Goal: Information Seeking & Learning: Learn about a topic

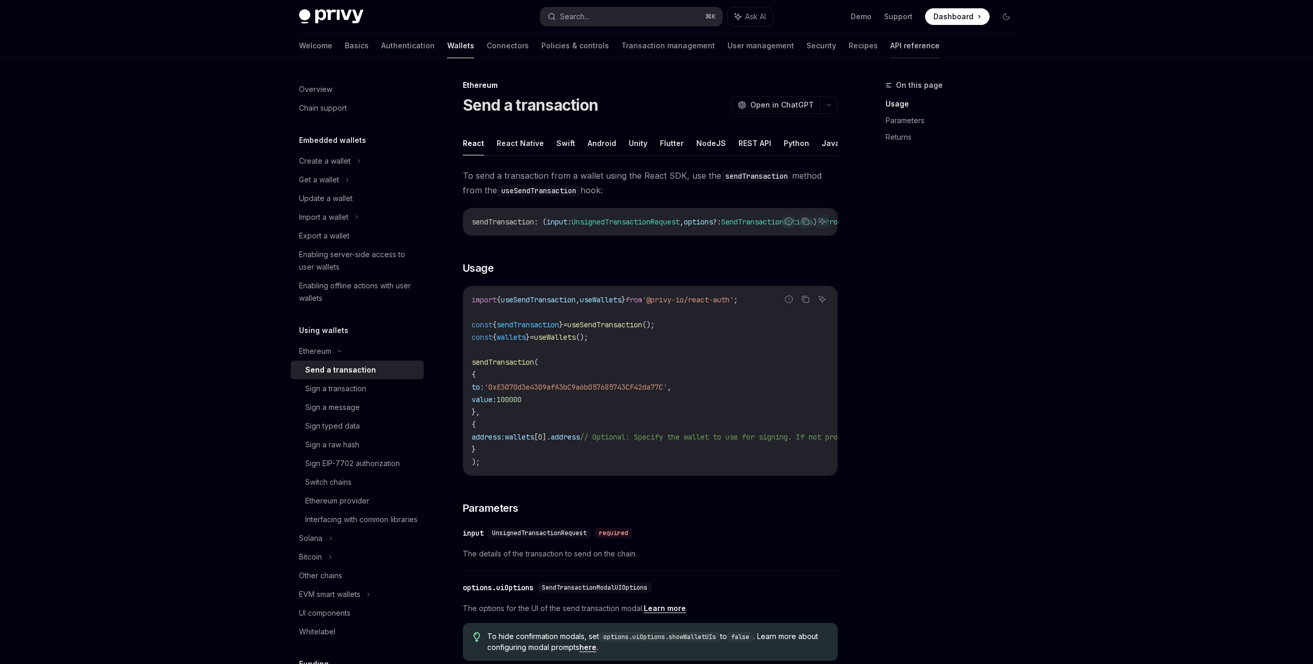
click at [890, 51] on link "API reference" at bounding box center [914, 45] width 49 height 25
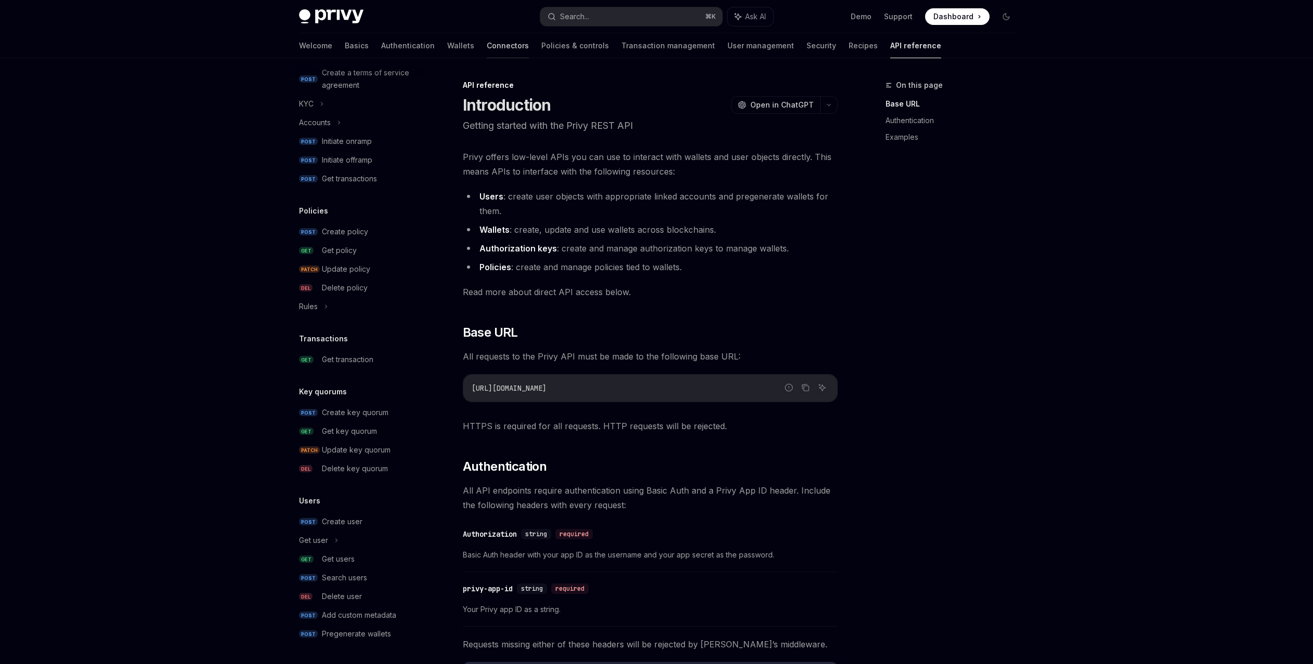
click at [487, 45] on link "Connectors" at bounding box center [508, 45] width 42 height 25
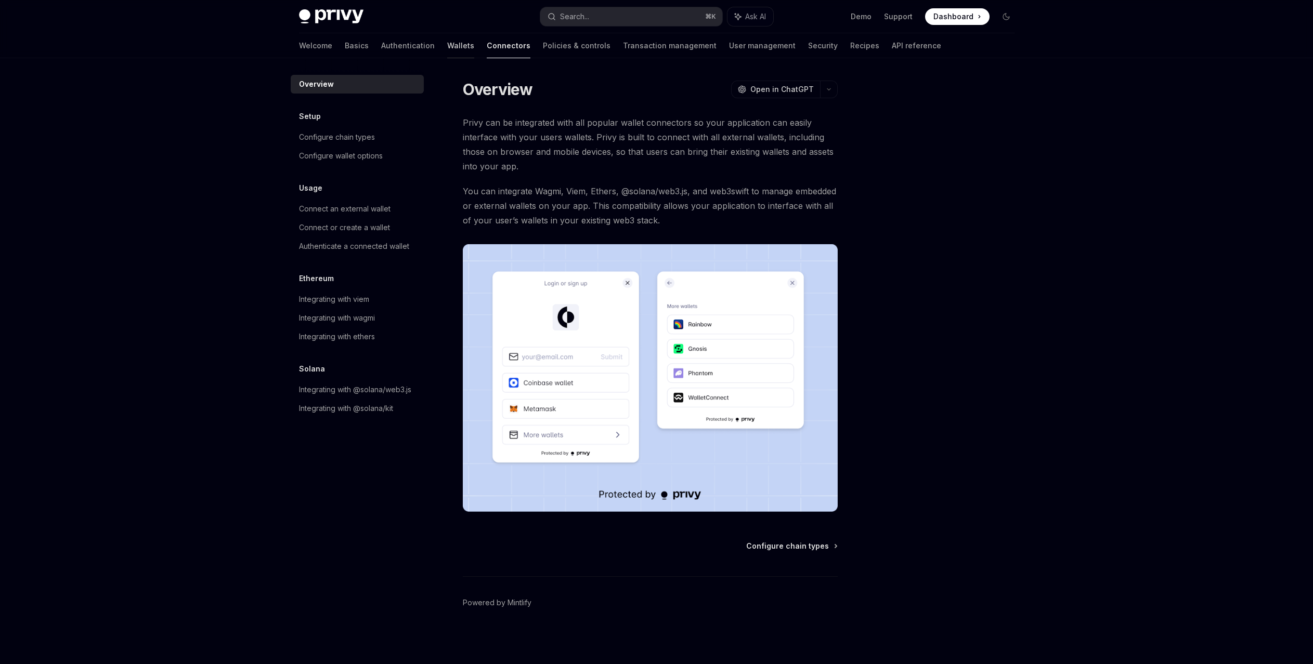
click at [447, 43] on link "Wallets" at bounding box center [460, 45] width 27 height 25
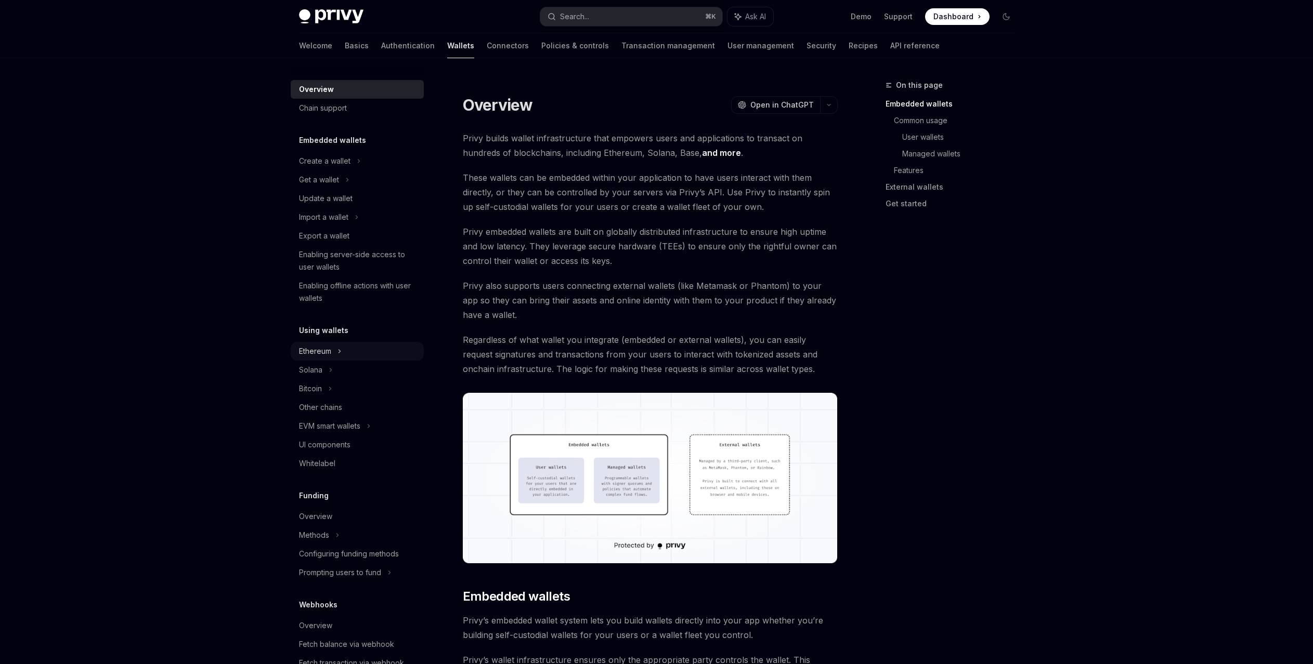
click at [365, 355] on div "Ethereum" at bounding box center [357, 351] width 133 height 19
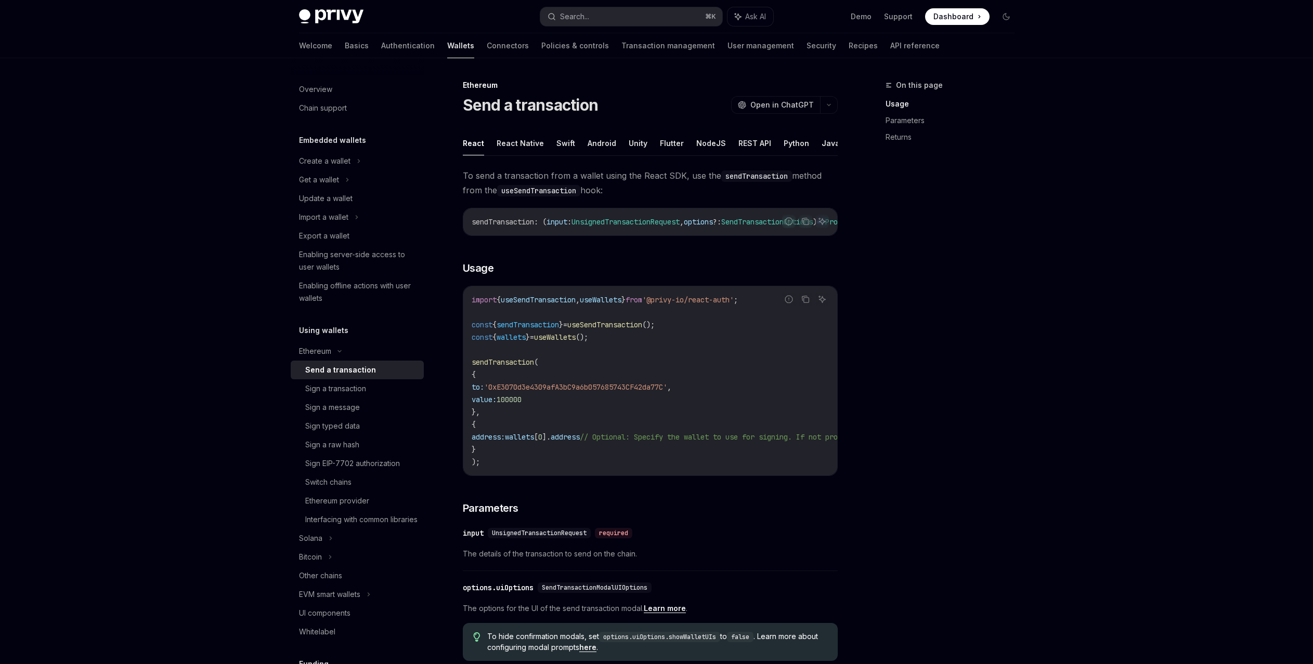
click at [682, 236] on div "Report incorrect code Copy Ask AI sendTransaction : ( input : UnsignedTransacti…" at bounding box center [650, 222] width 375 height 28
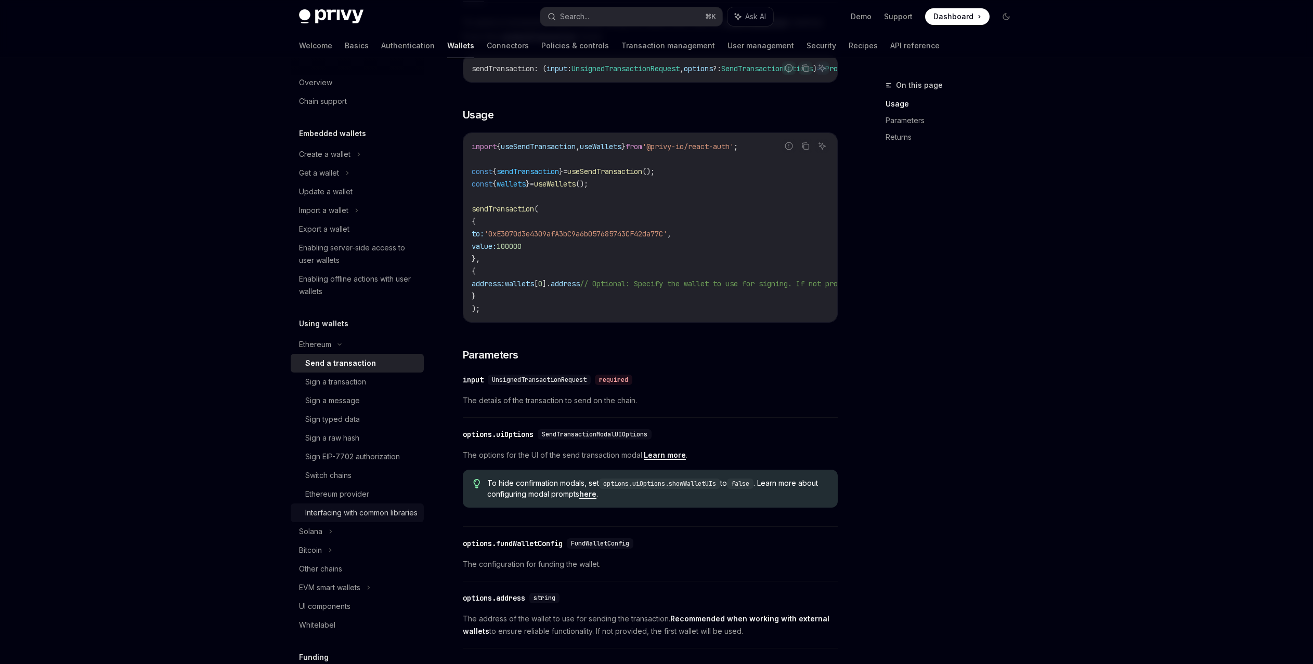
scroll to position [20, 0]
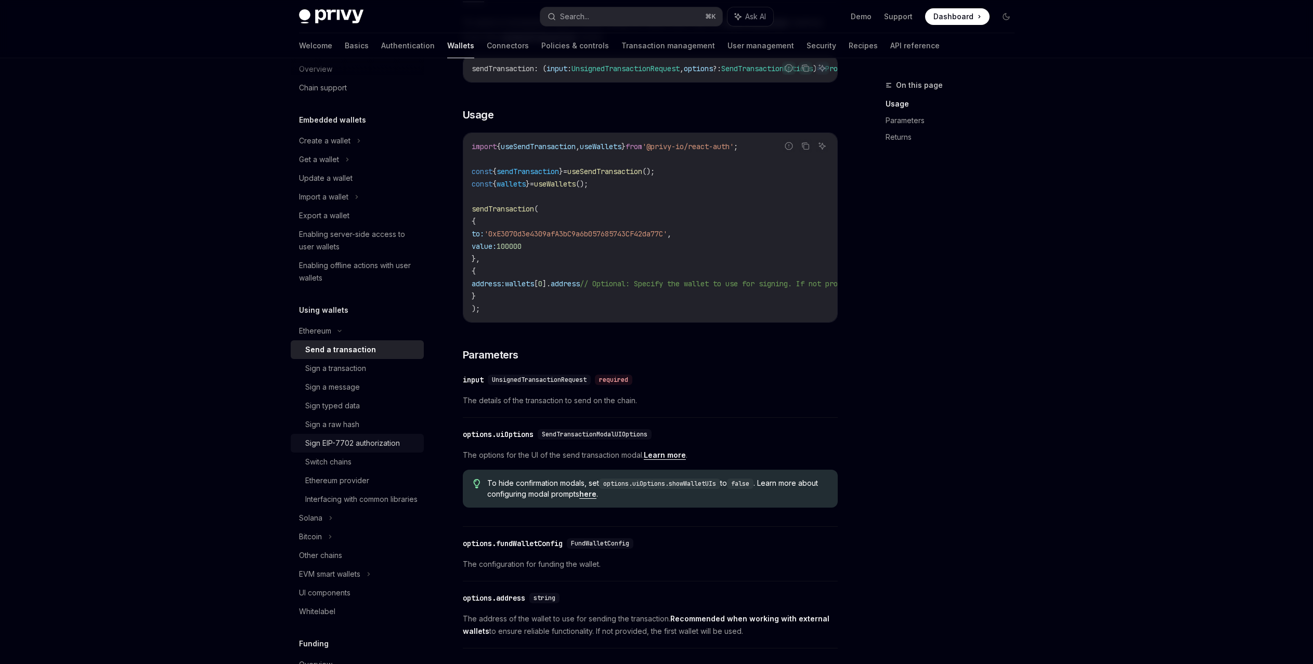
click at [402, 449] on div "Sign EIP-7702 authorization" at bounding box center [361, 443] width 112 height 12
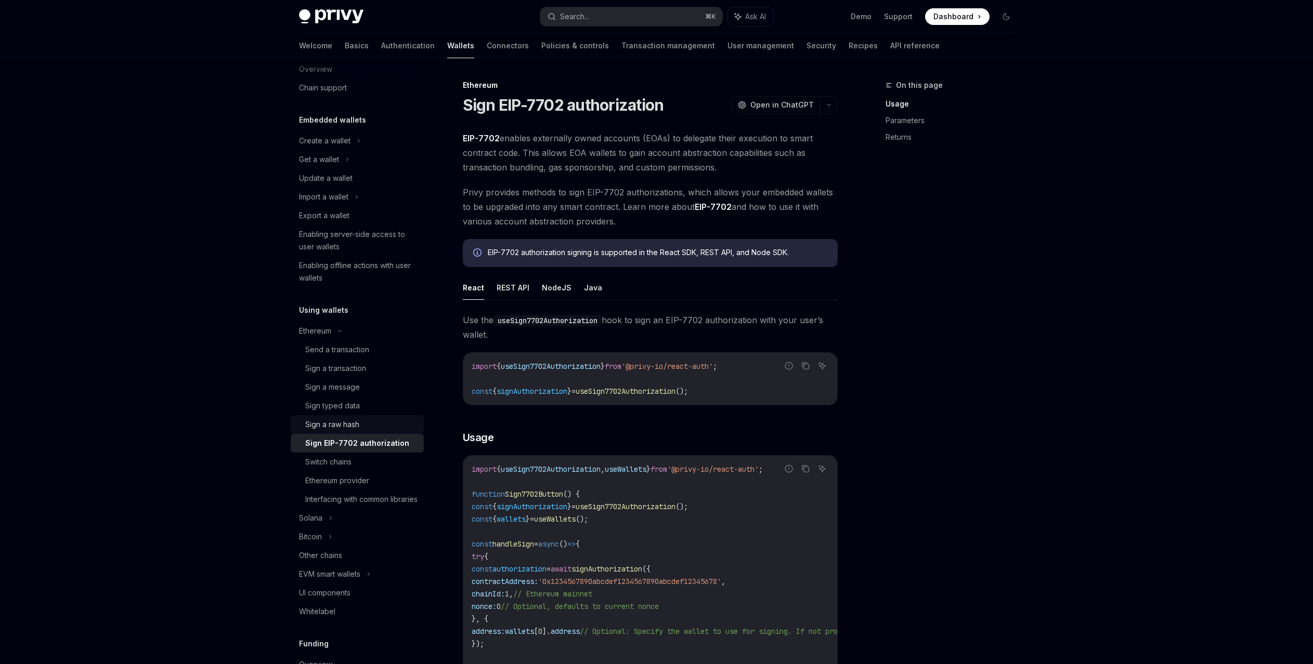
click at [376, 421] on div "Sign a raw hash" at bounding box center [361, 425] width 112 height 12
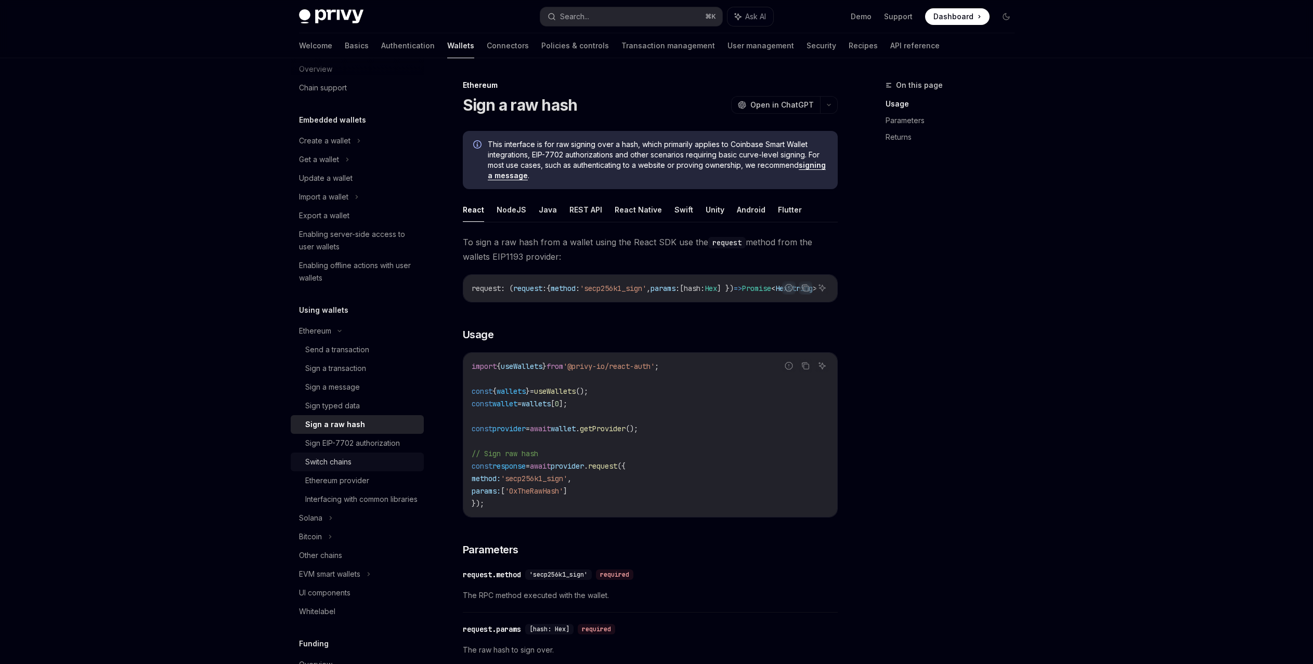
click at [384, 455] on link "Switch chains" at bounding box center [357, 462] width 133 height 19
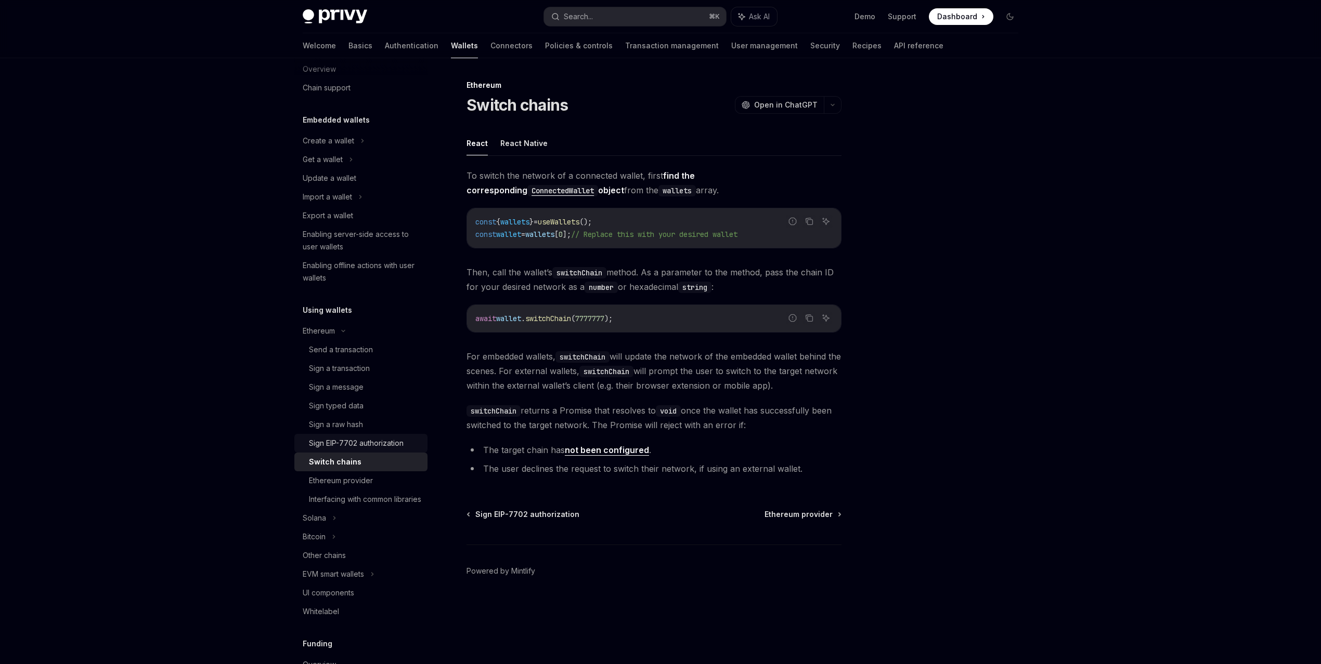
click at [390, 434] on link "Sign EIP-7702 authorization" at bounding box center [360, 443] width 133 height 19
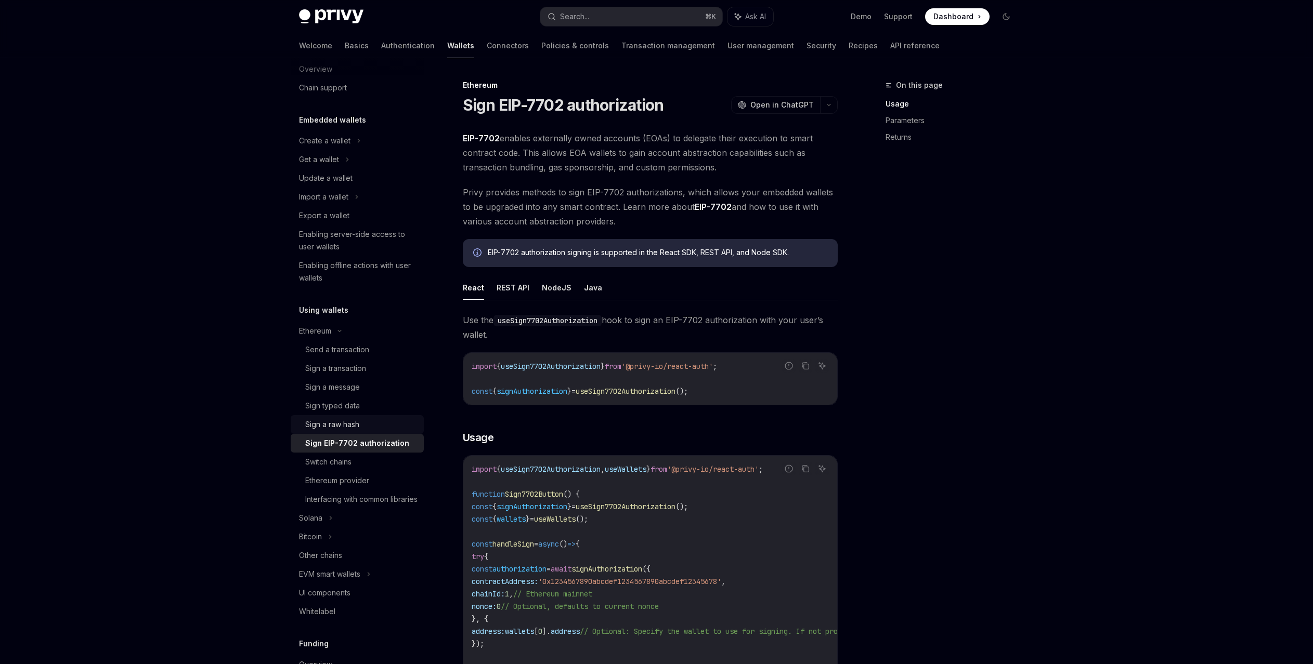
click at [383, 421] on div "Sign a raw hash" at bounding box center [361, 425] width 112 height 12
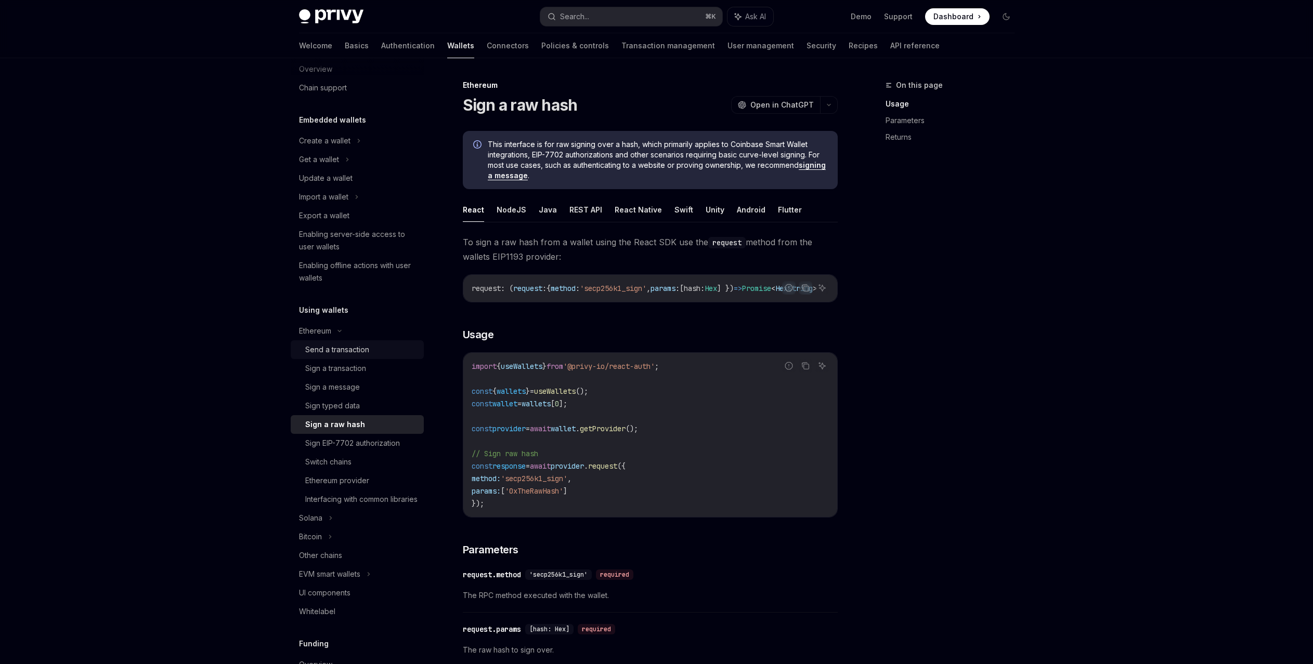
click at [385, 346] on div "Send a transaction" at bounding box center [361, 350] width 112 height 12
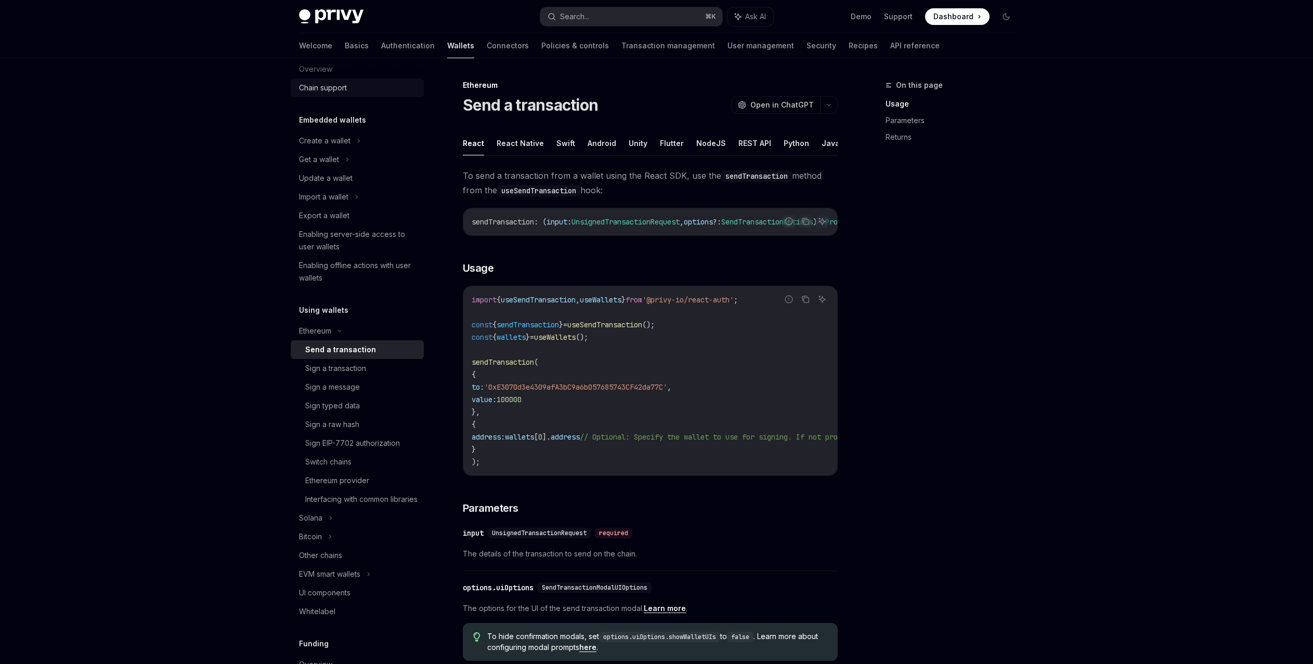
click at [346, 85] on div "Chain support" at bounding box center [323, 88] width 48 height 12
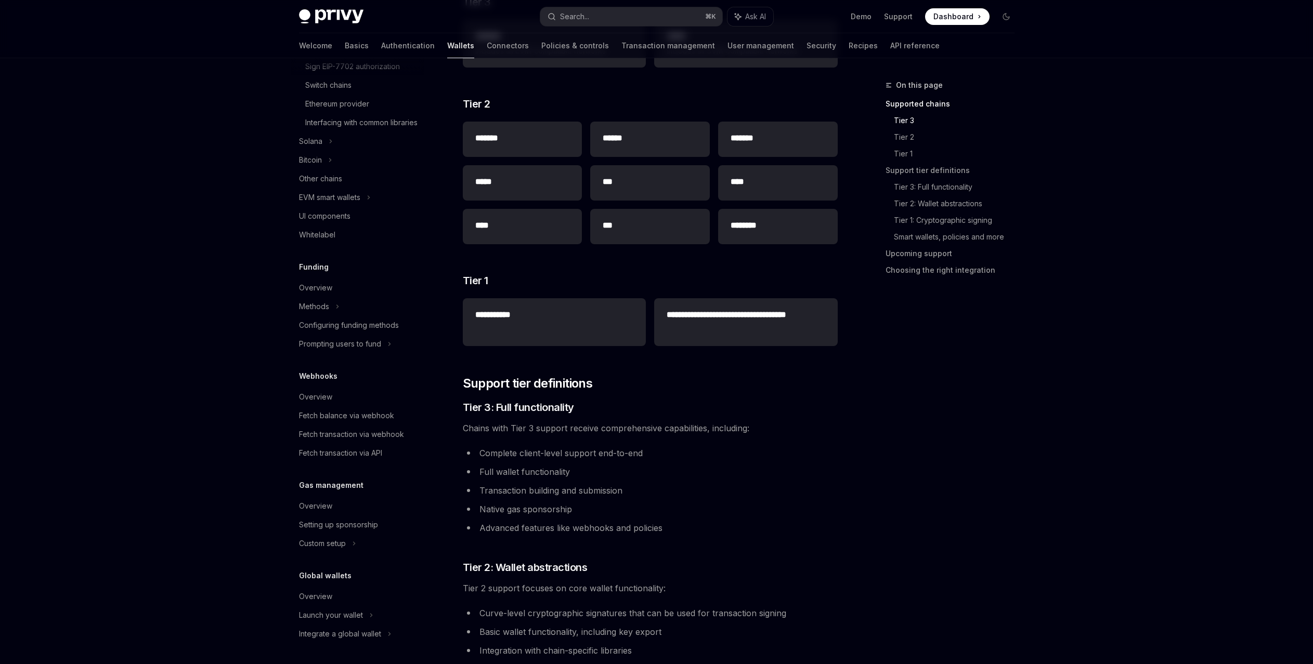
scroll to position [289, 0]
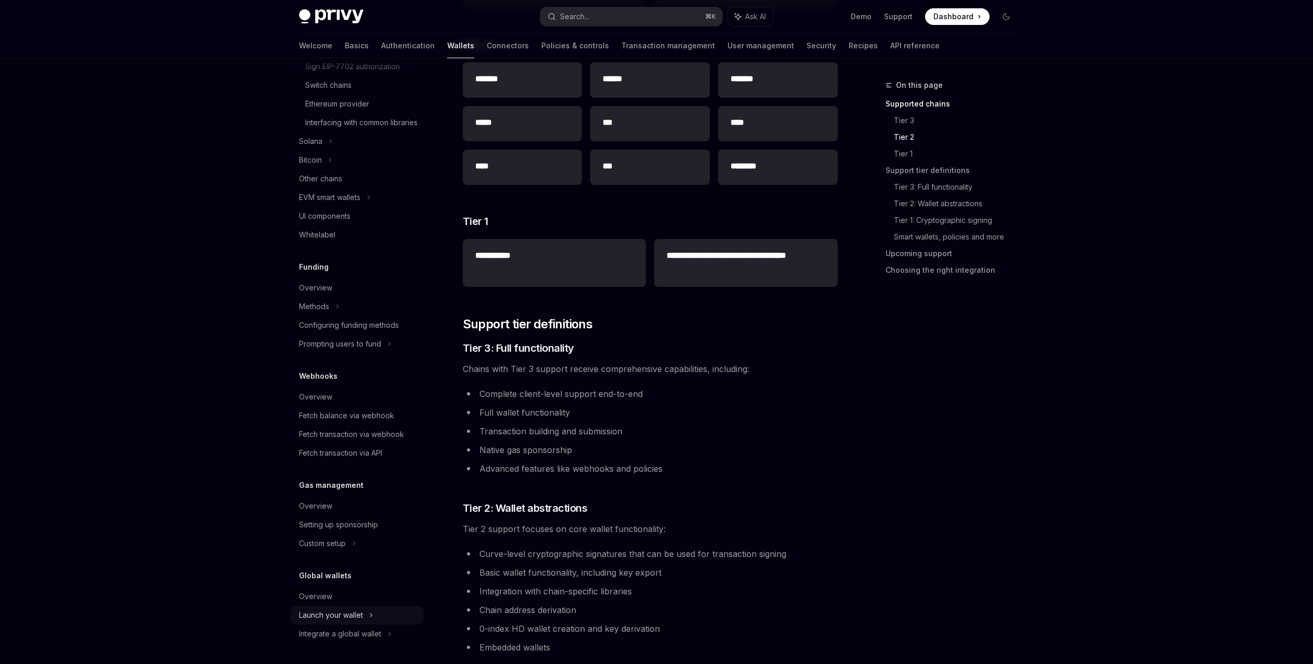
click at [370, 615] on icon at bounding box center [371, 615] width 4 height 12
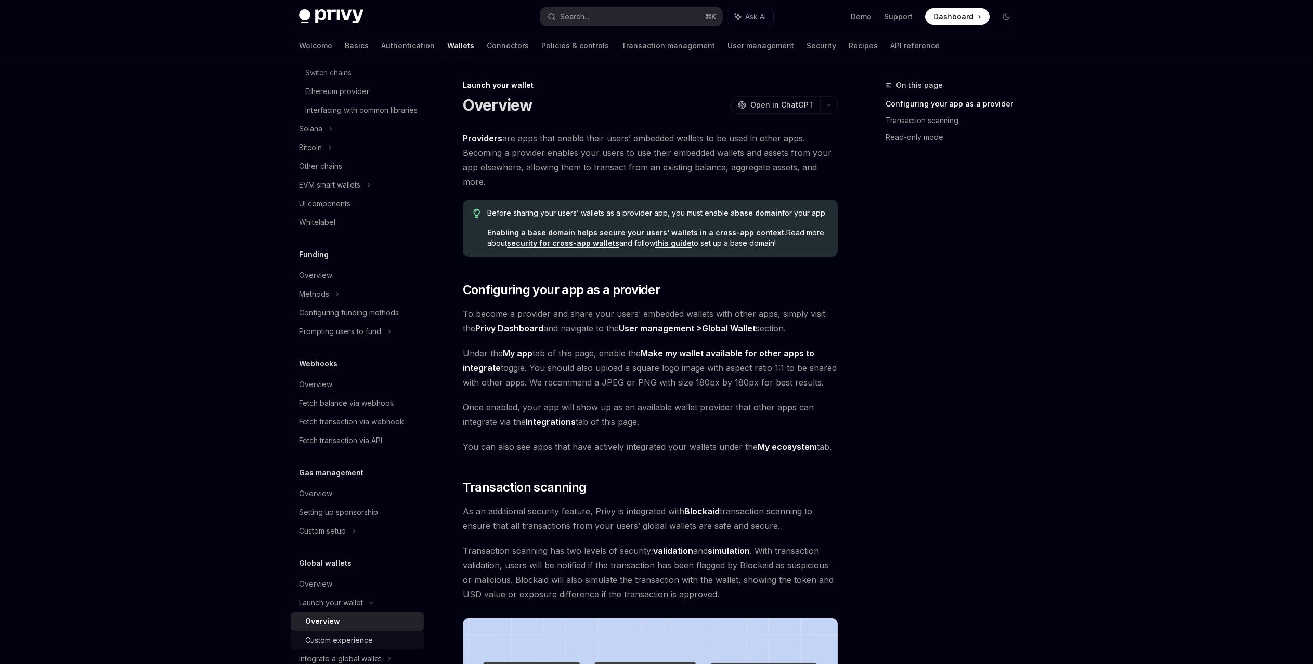
scroll to position [447, 0]
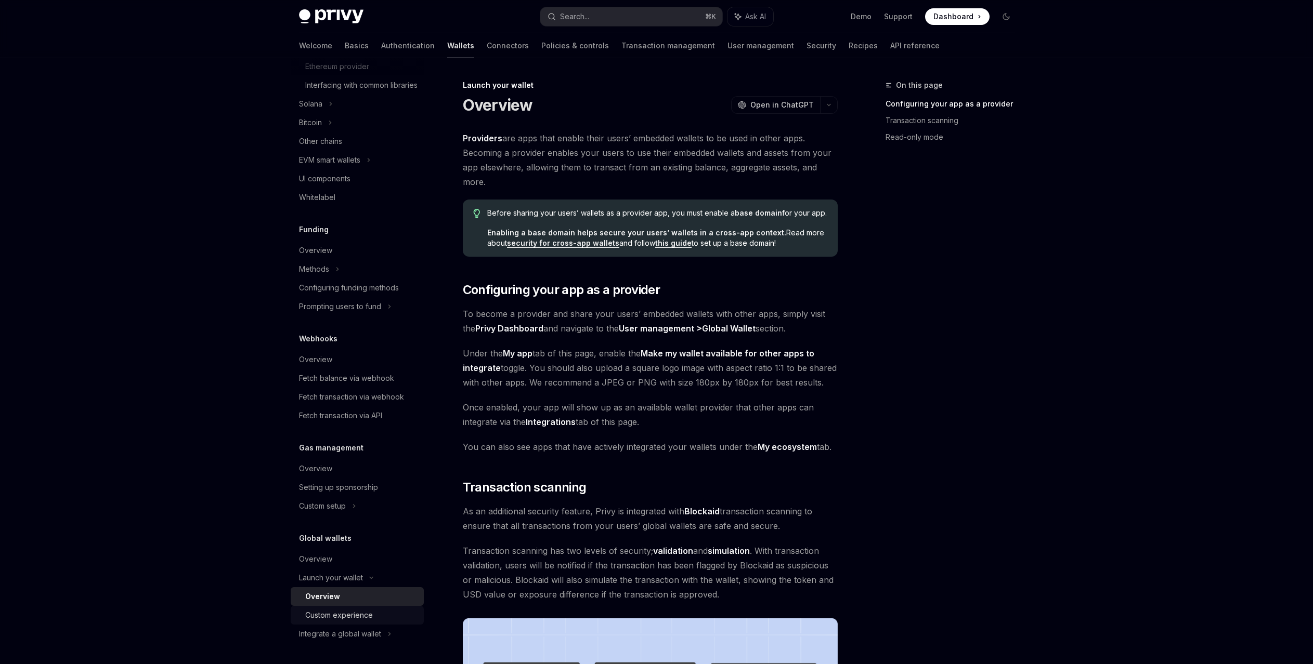
click at [369, 614] on div "Custom experience" at bounding box center [339, 615] width 68 height 12
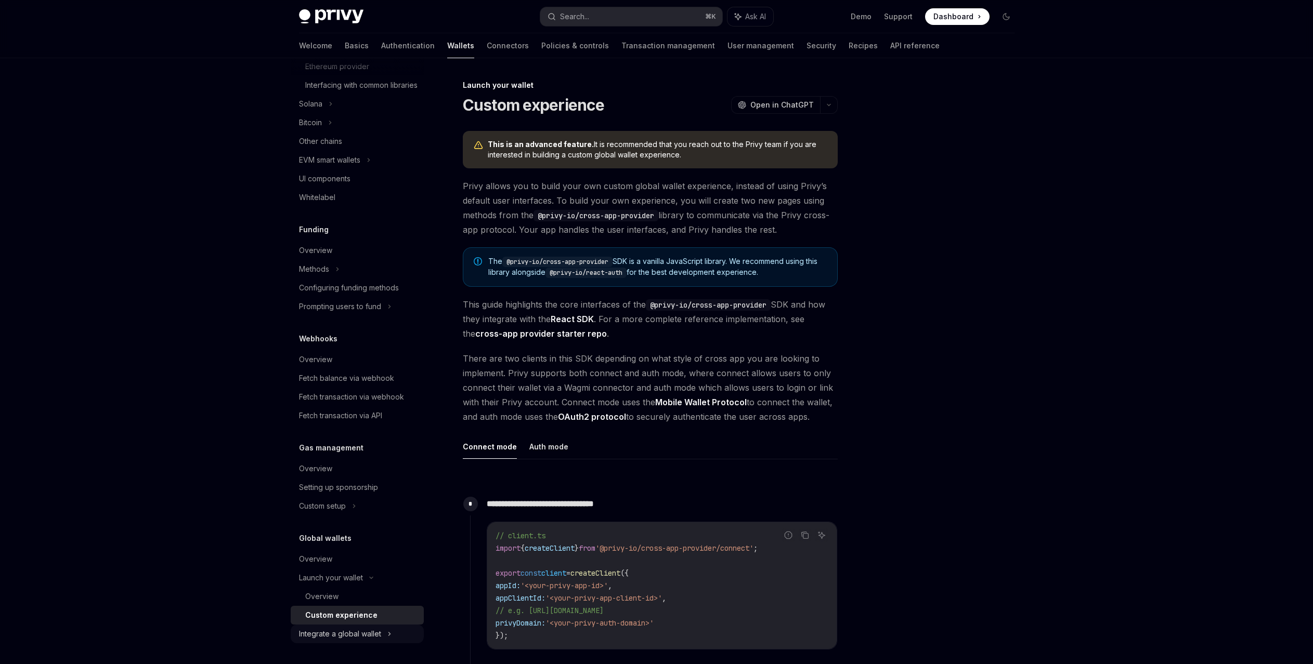
click at [380, 639] on div "Integrate a global wallet" at bounding box center [340, 634] width 82 height 12
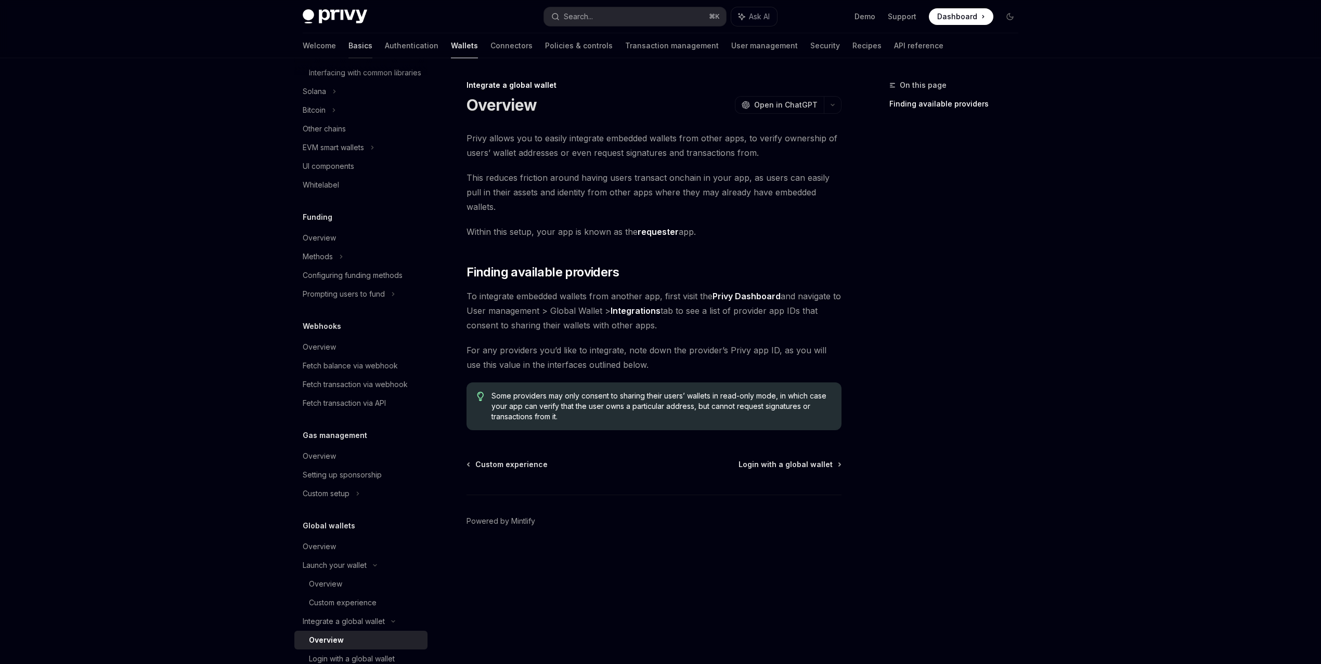
click at [348, 45] on link "Basics" at bounding box center [360, 45] width 24 height 25
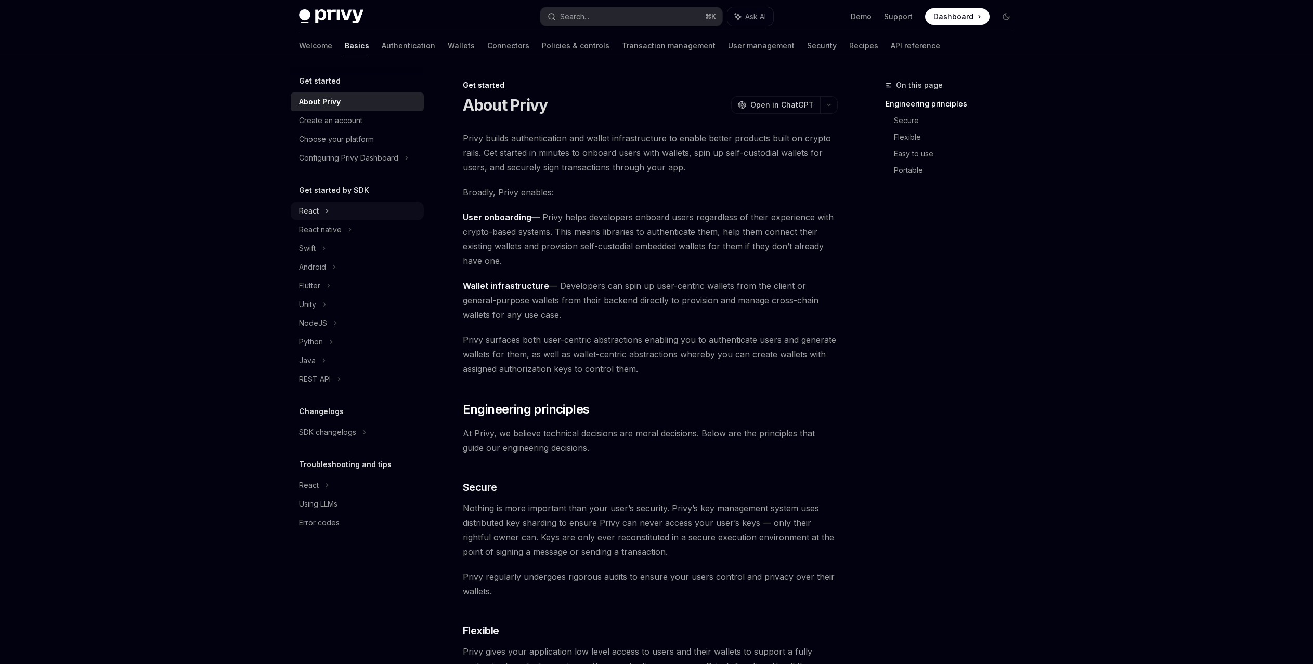
click at [358, 214] on div "React" at bounding box center [357, 211] width 133 height 19
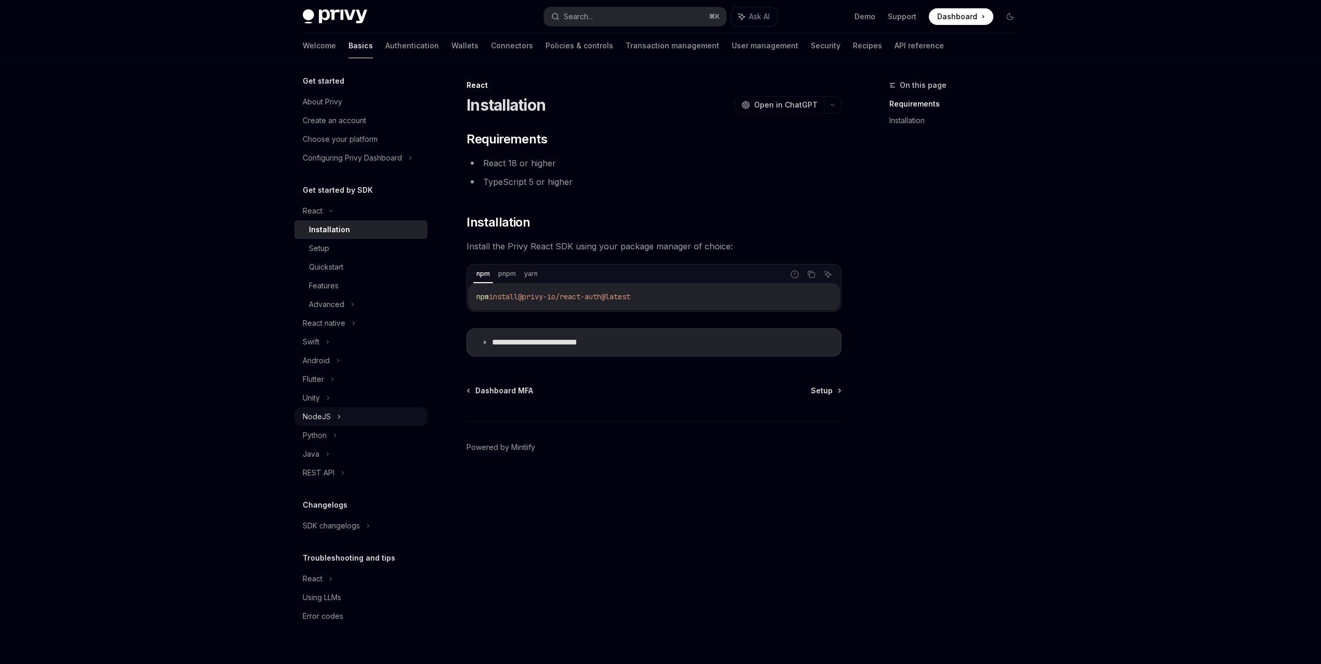
click at [361, 414] on div "NodeJS" at bounding box center [360, 417] width 133 height 19
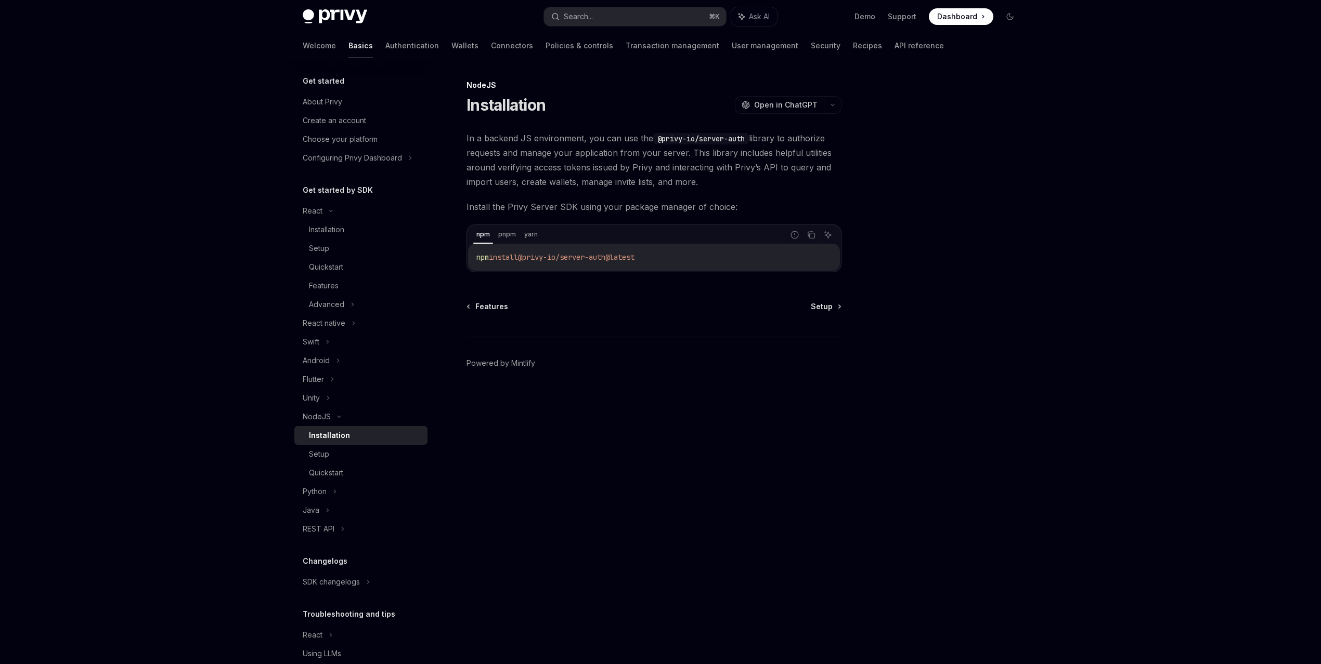
click at [349, 438] on div "Installation" at bounding box center [365, 435] width 112 height 12
click at [365, 473] on div "Quickstart" at bounding box center [365, 473] width 112 height 12
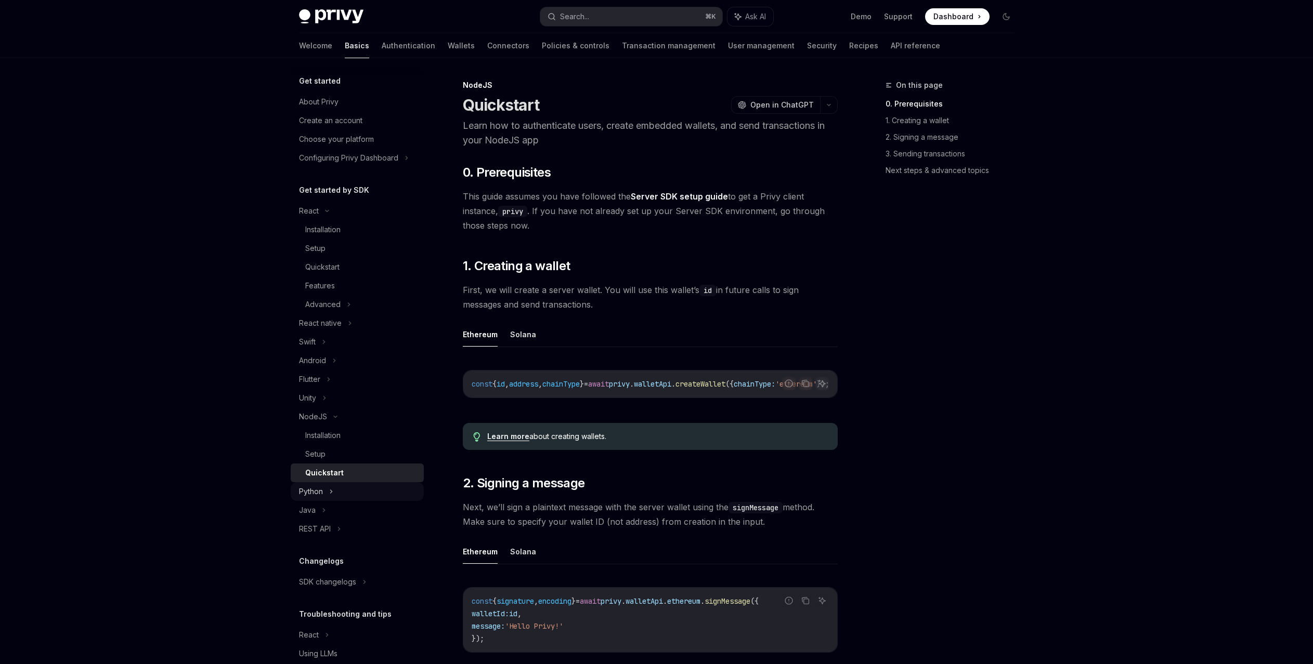
click at [357, 488] on div "Python" at bounding box center [357, 491] width 133 height 19
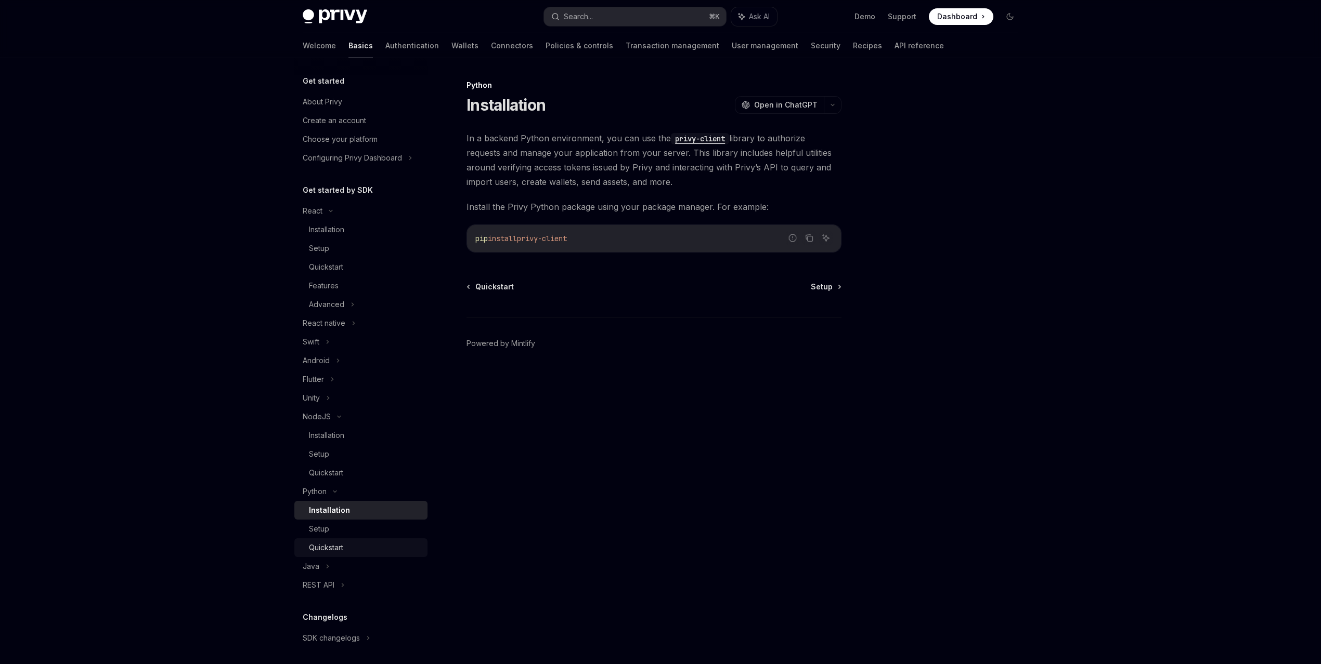
click at [366, 547] on div "Quickstart" at bounding box center [365, 548] width 112 height 12
type textarea "*"
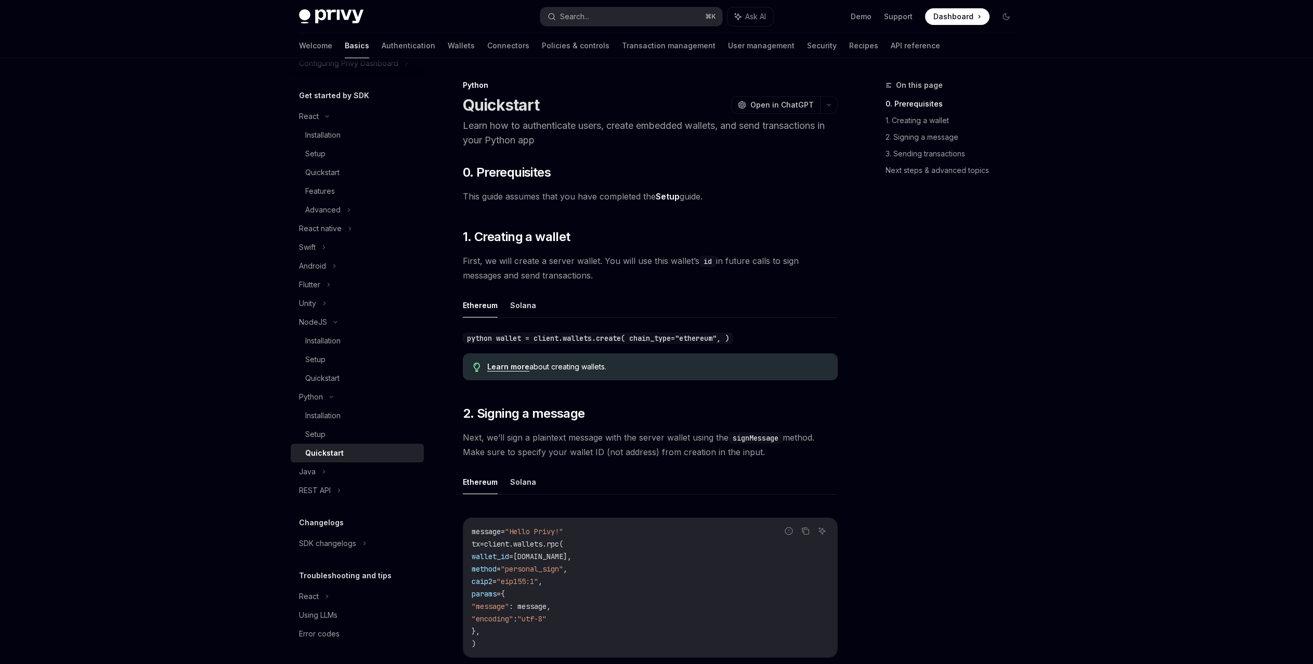
scroll to position [7, 0]
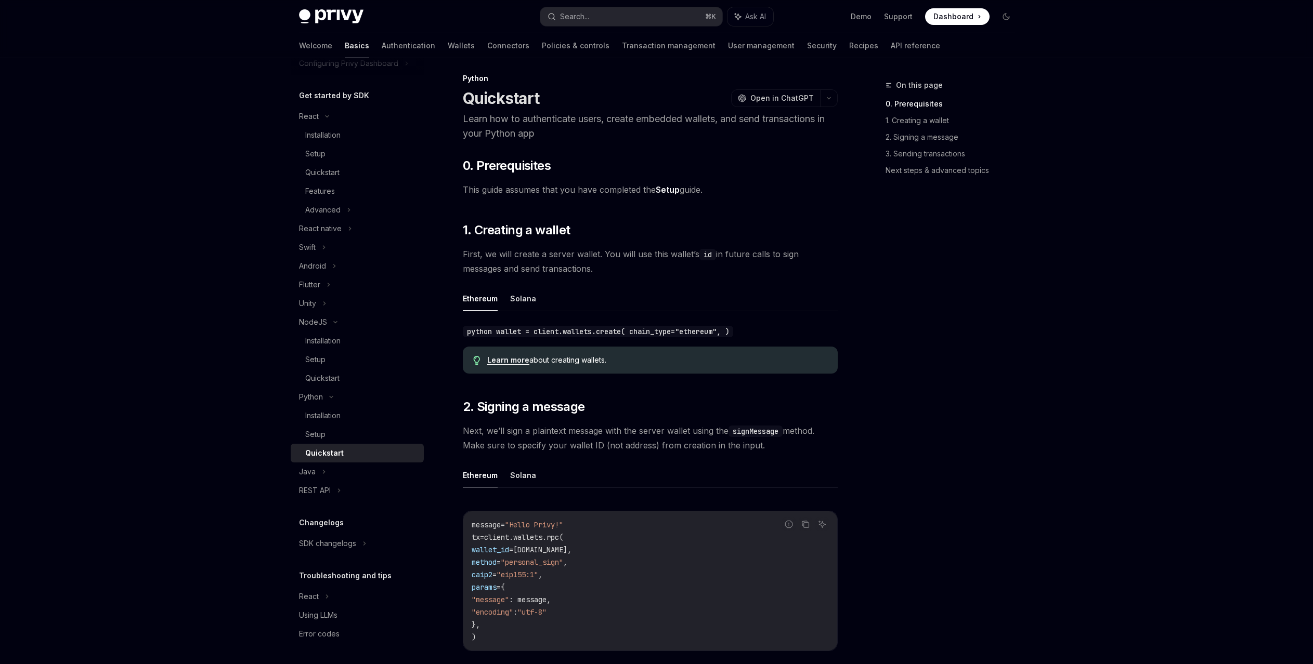
click at [1015, 398] on div "On this page 0. Prerequisites 1. Creating a wallet 2. Signing a message 3. Send…" at bounding box center [944, 371] width 158 height 585
click at [642, 8] on button "Search... ⌘ K" at bounding box center [631, 16] width 182 height 19
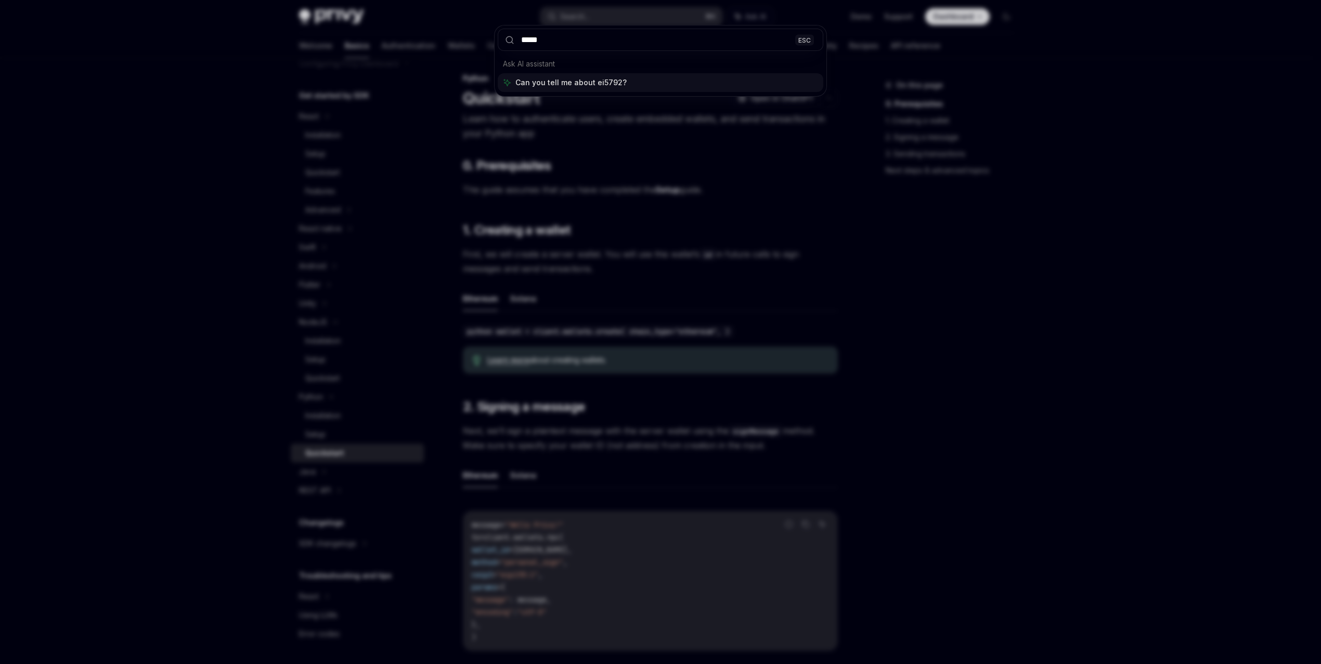
type input "****"
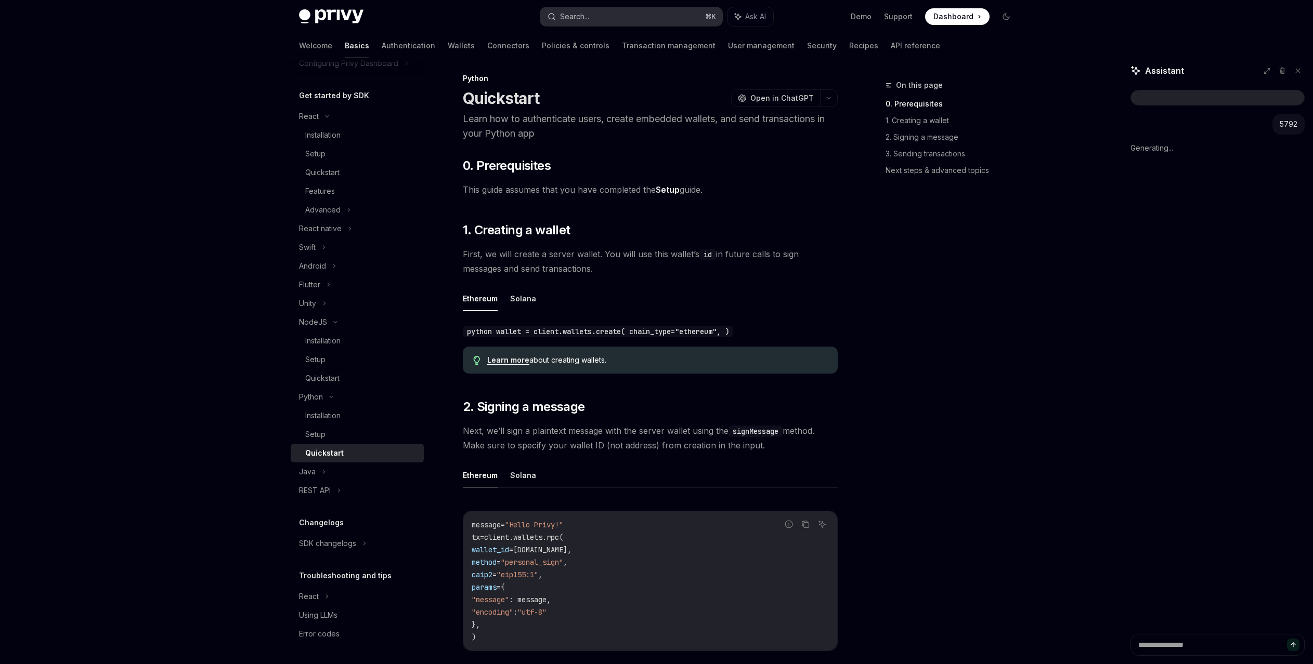
click at [657, 24] on button "Search... ⌘ K" at bounding box center [631, 16] width 182 height 19
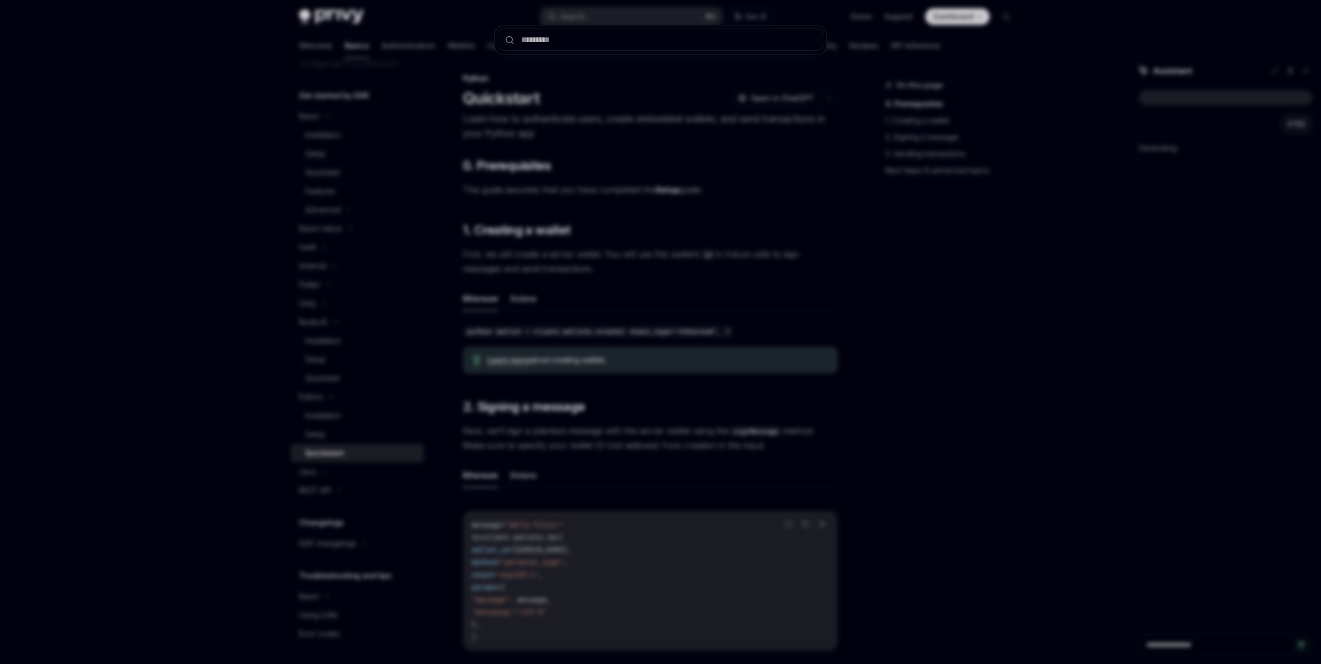
type textarea "*"
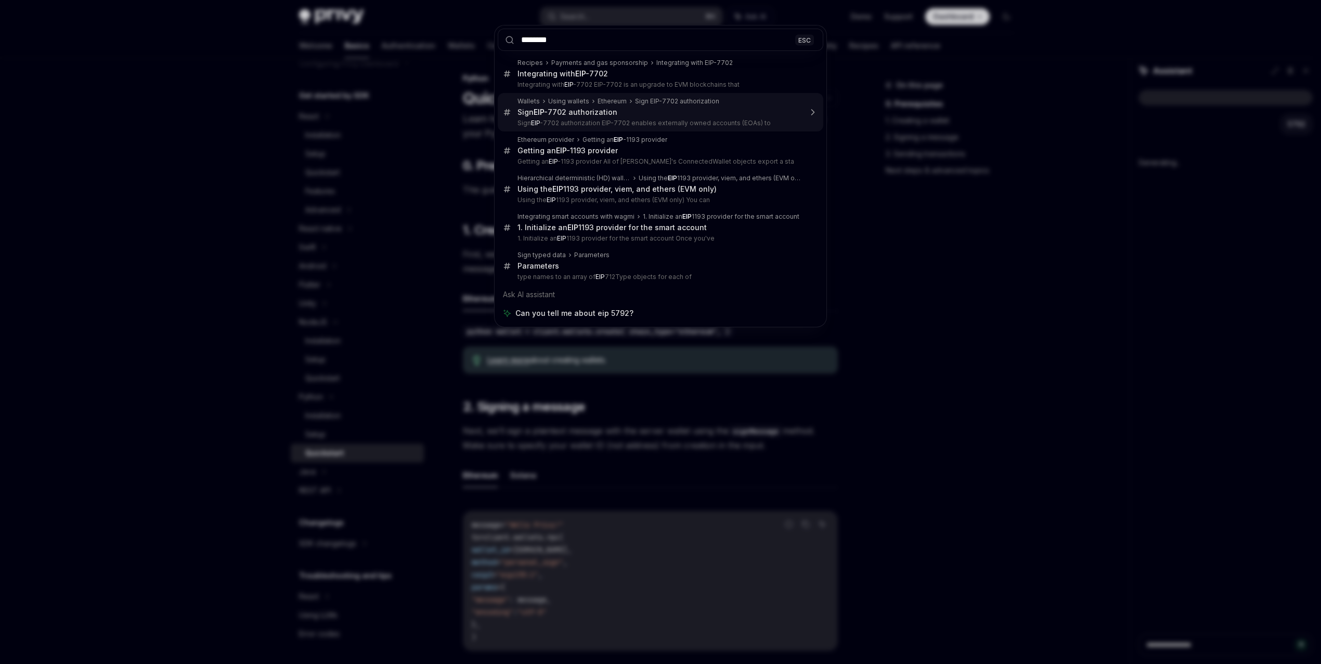
type input "*******"
type textarea "*"
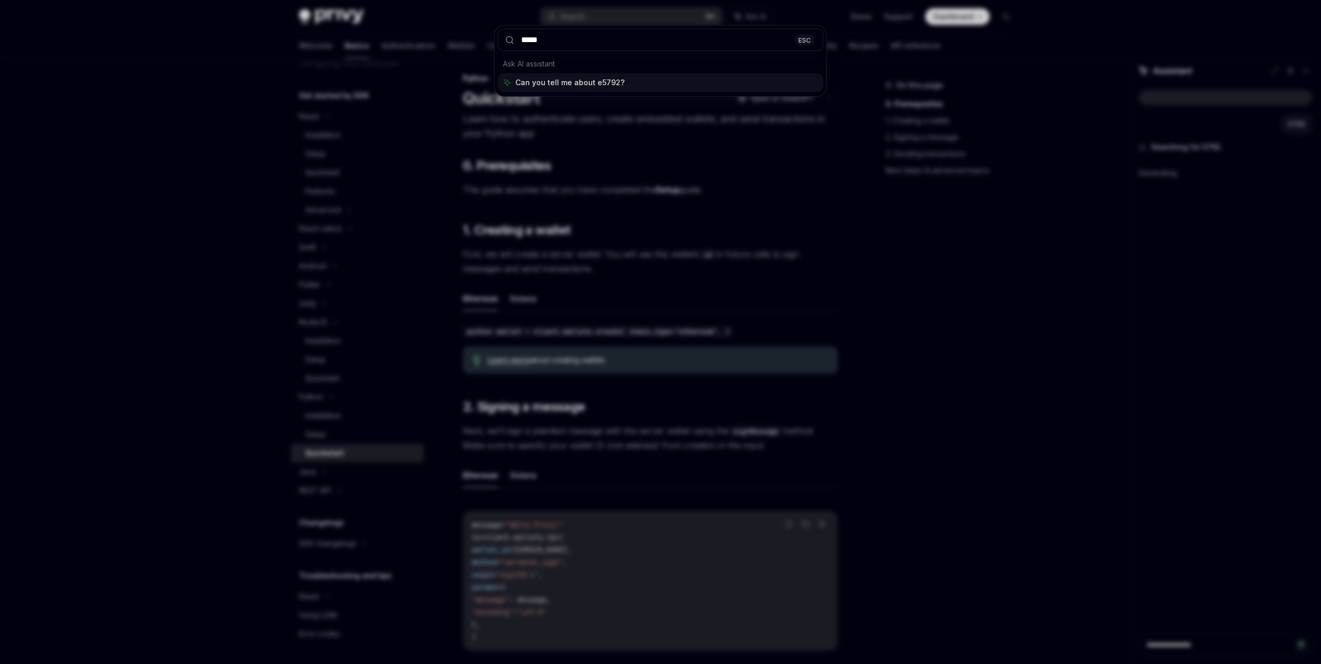
type input "****"
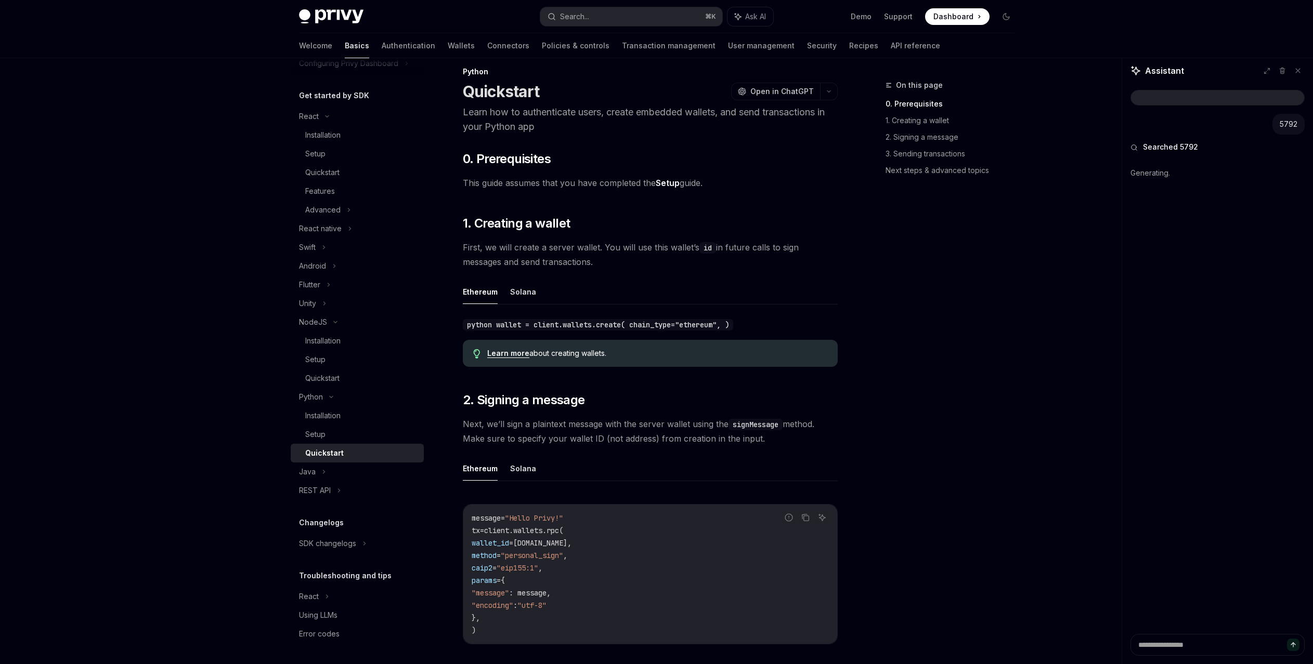
scroll to position [27, 0]
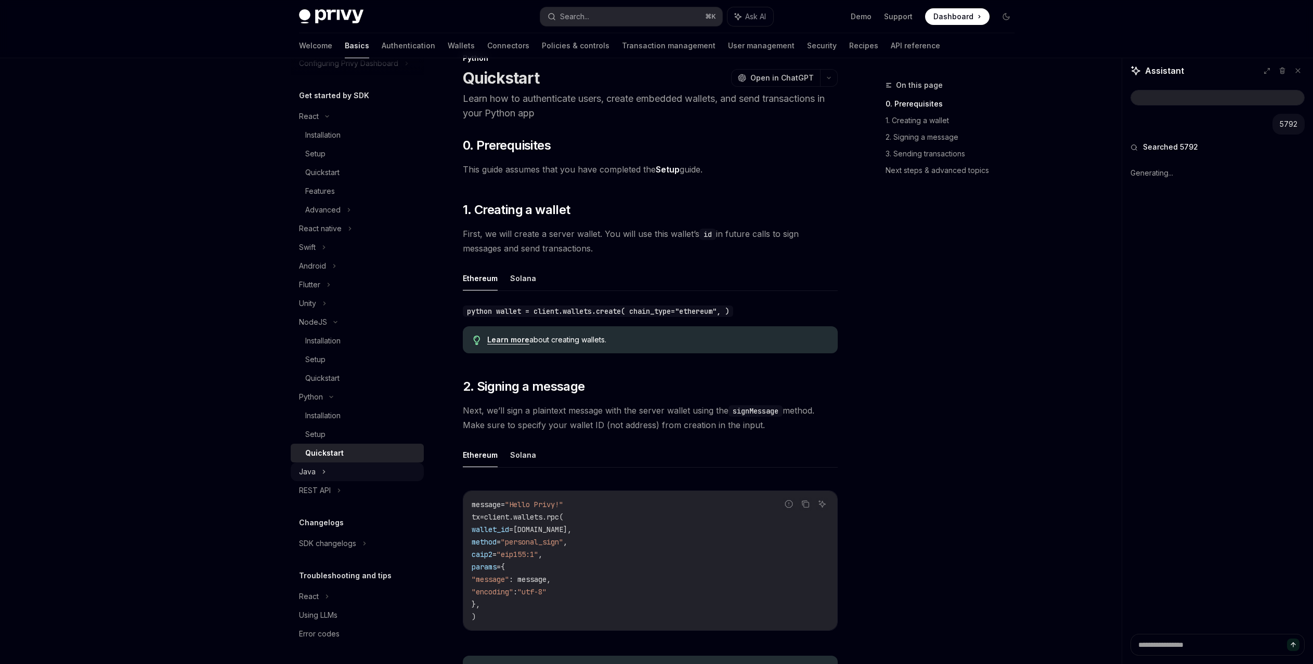
click at [341, 470] on div "Java" at bounding box center [357, 472] width 133 height 19
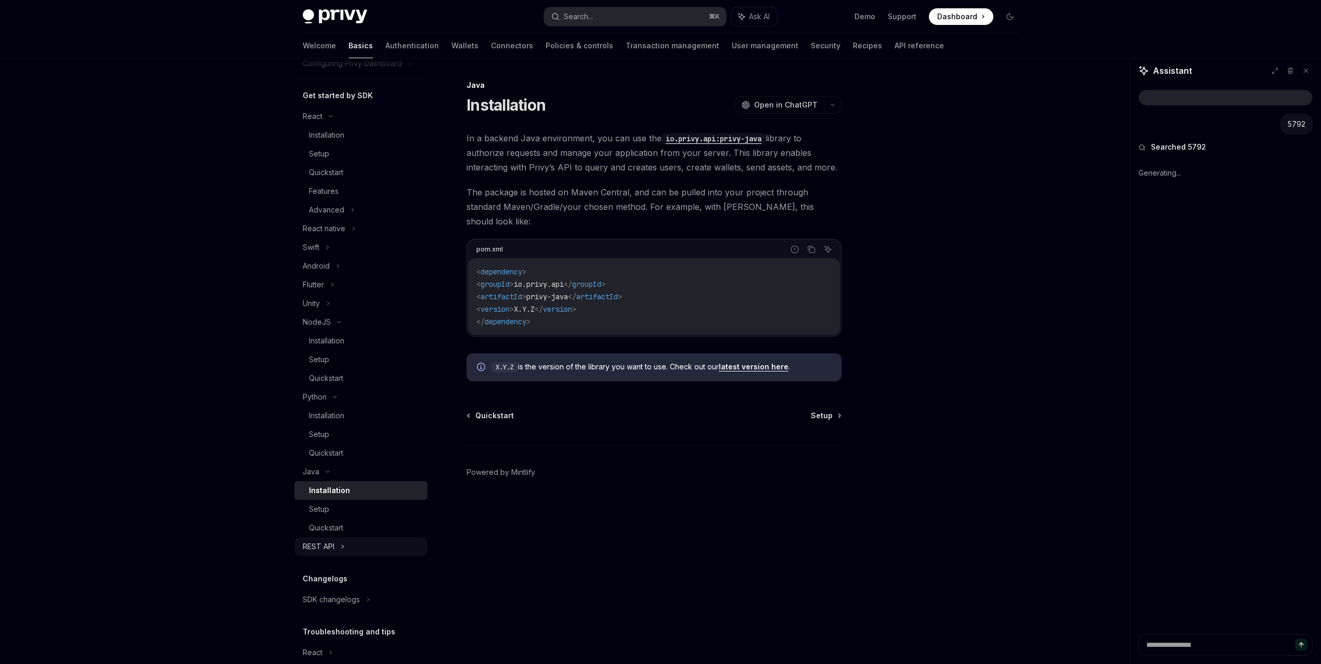
click at [387, 547] on div "REST API" at bounding box center [360, 547] width 133 height 19
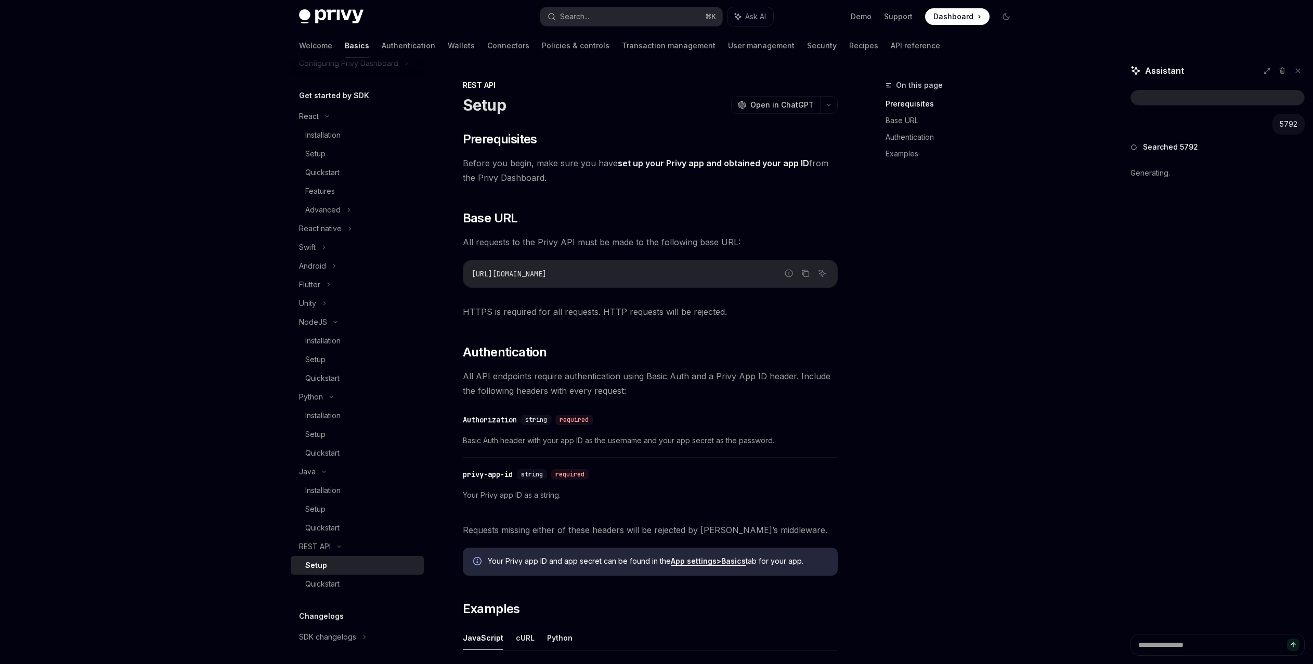
type textarea "*"
click at [174, 391] on div "Privy Docs home page Search... ⌘ K Ask AI Demo Support Dashboard Dashboard Sear…" at bounding box center [656, 492] width 1313 height 985
